Goal: Check status: Check status

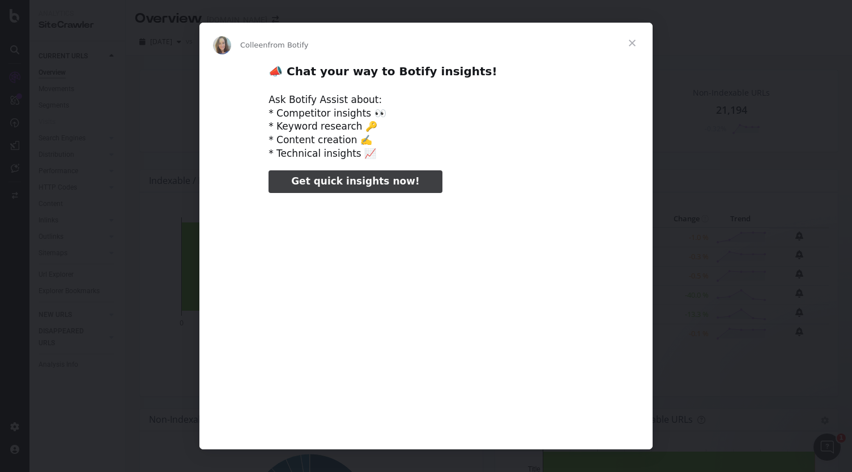
type input "1089158"
click at [631, 43] on span "Close" at bounding box center [632, 43] width 41 height 41
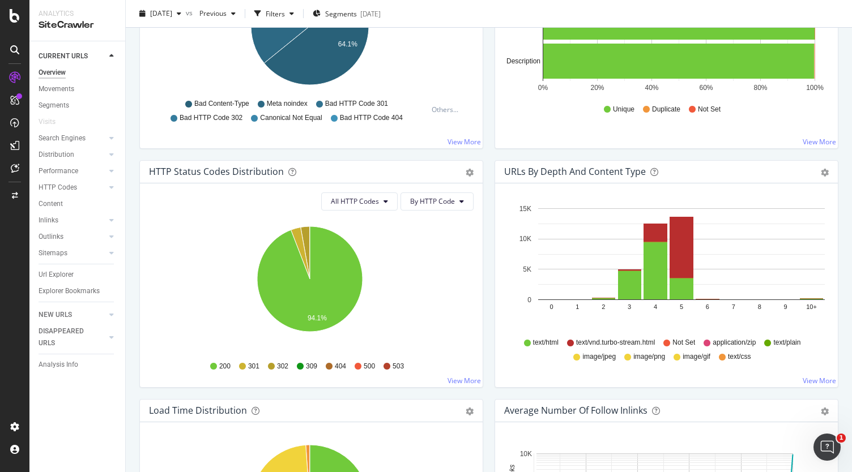
scroll to position [488, 0]
click at [331, 363] on div "404" at bounding box center [336, 366] width 20 height 10
click at [335, 366] on span "404" at bounding box center [340, 366] width 11 height 10
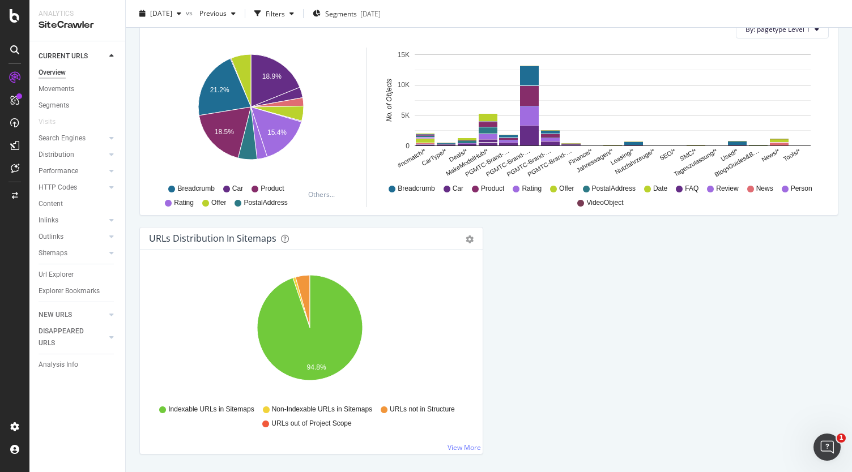
scroll to position [1168, 0]
